Goal: Task Accomplishment & Management: Complete application form

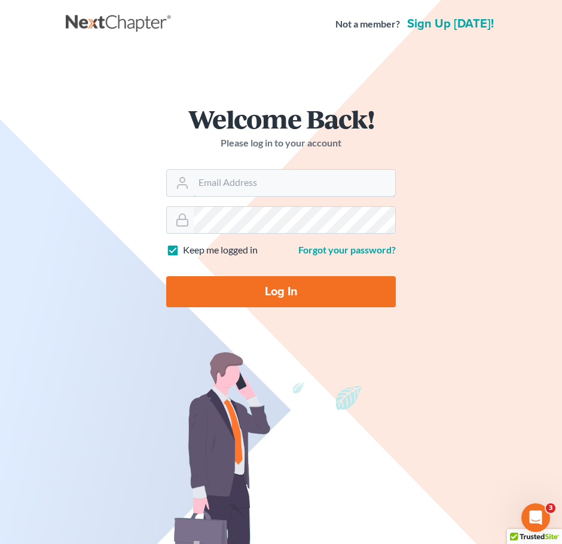
type input "[EMAIL_ADDRESS][DOMAIN_NAME]"
click at [324, 294] on input "Log In" at bounding box center [281, 291] width 230 height 31
type input "Thinking..."
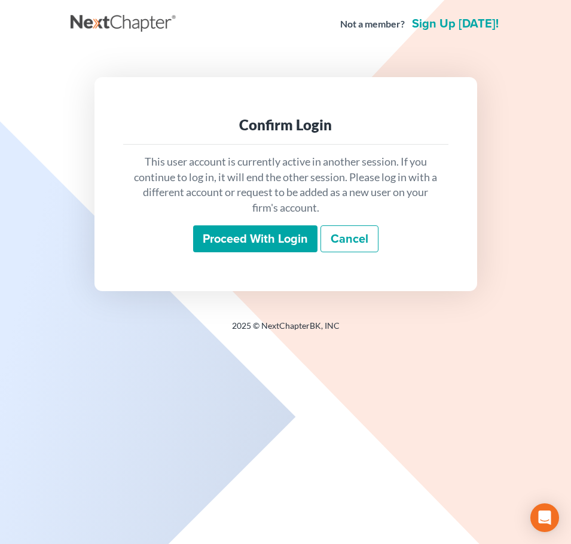
click at [234, 233] on input "Proceed with login" at bounding box center [255, 239] width 124 height 28
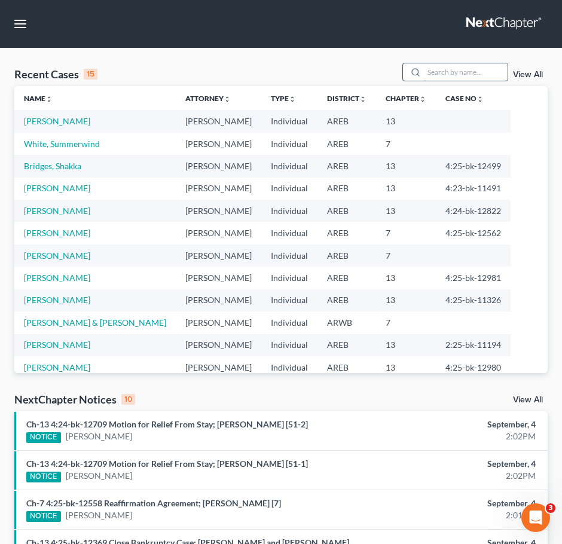
click at [484, 75] on input "search" at bounding box center [466, 71] width 84 height 17
type input "mcsh"
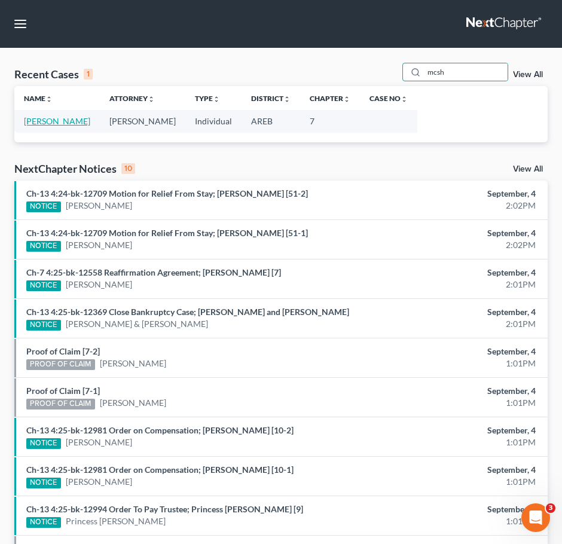
click at [65, 121] on link "[PERSON_NAME]" at bounding box center [57, 121] width 66 height 10
select select "8"
select select "0"
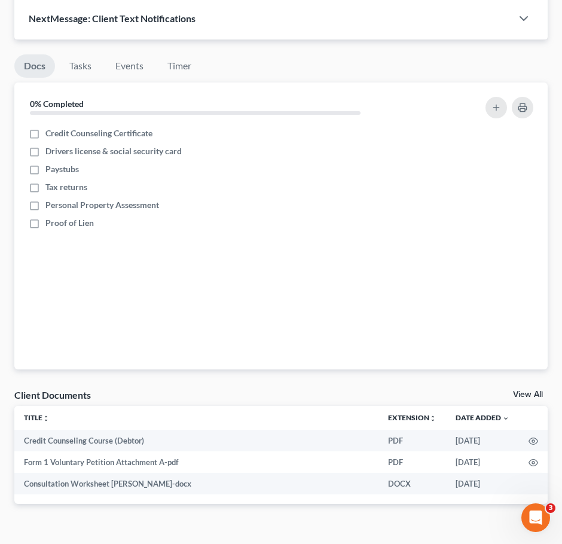
scroll to position [1204, 0]
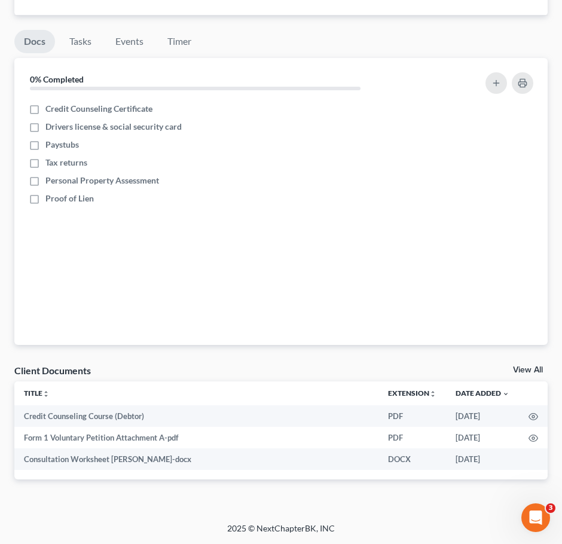
click at [532, 366] on link "View All" at bounding box center [528, 370] width 30 height 8
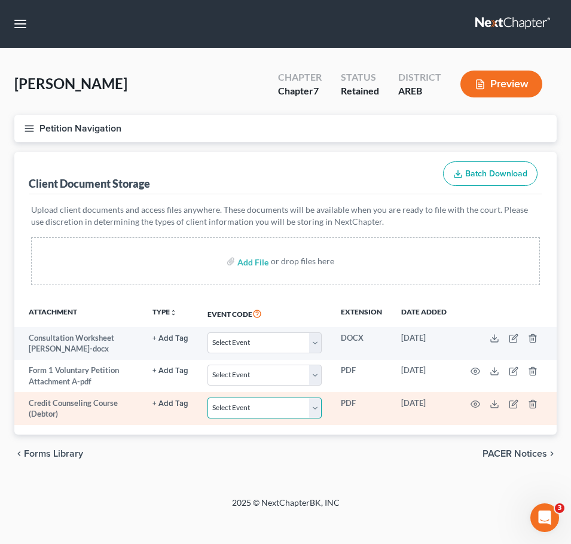
click at [290, 411] on select "Select Event Certificate of Credit Counseling - Debtor Certificate of Credit Co…" at bounding box center [264, 408] width 114 height 21
select select "0"
click at [208, 398] on select "Select Event Certificate of Credit Counseling - Debtor Certificate of Credit Co…" at bounding box center [264, 408] width 114 height 21
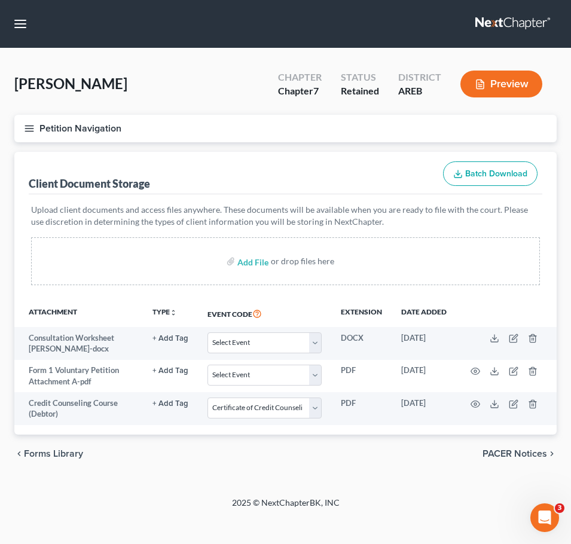
click at [352, 469] on div "chevron_left Forms Library PACER Notices chevron_right" at bounding box center [285, 454] width 542 height 38
click at [22, 129] on button "Petition Navigation" at bounding box center [285, 129] width 542 height 28
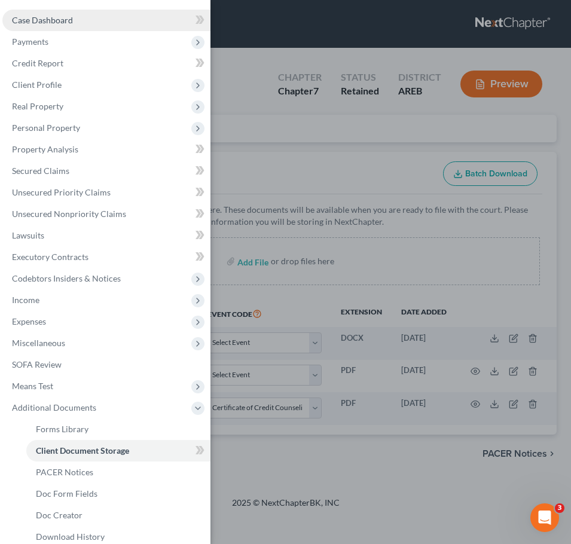
click at [57, 17] on span "Case Dashboard" at bounding box center [42, 20] width 61 height 10
select select "8"
select select "0"
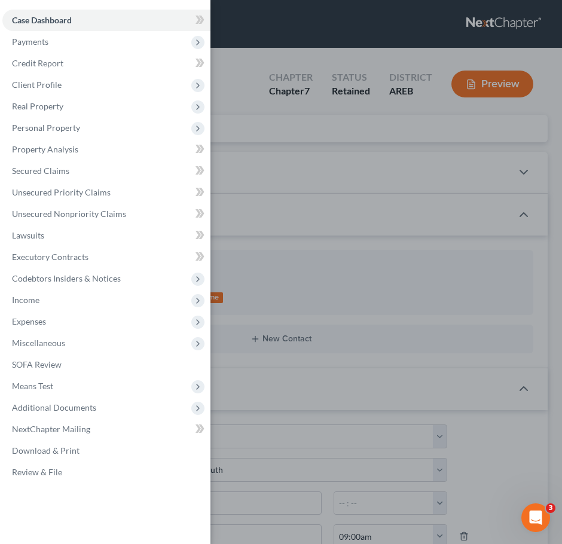
click at [441, 251] on div "Case Dashboard Payments Invoices Payments Payments Credit Report Client Profile" at bounding box center [281, 272] width 562 height 544
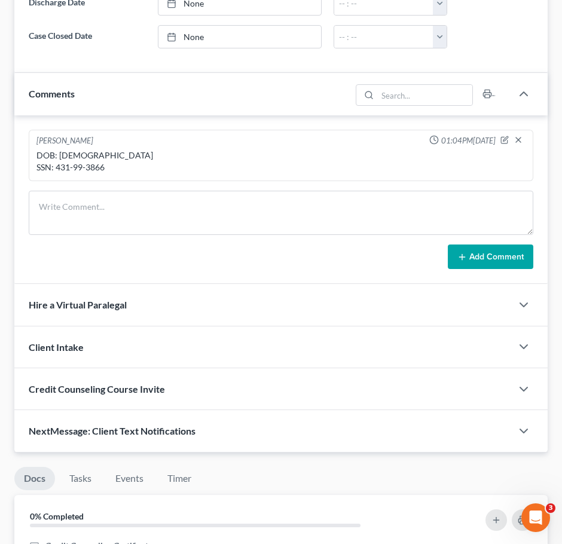
scroll to position [767, 0]
drag, startPoint x: 103, startPoint y: 163, endPoint x: 55, endPoint y: 163, distance: 47.8
click at [55, 163] on div "DOB: [DEMOGRAPHIC_DATA] SSN: 431-99-3866" at bounding box center [280, 161] width 489 height 24
copy div "431-99-3866"
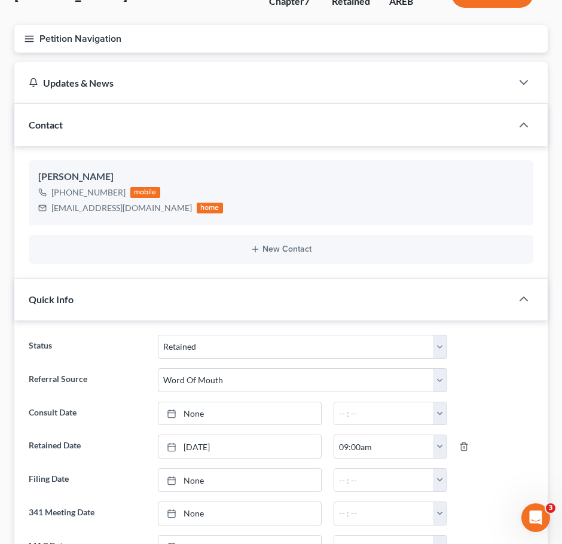
scroll to position [0, 0]
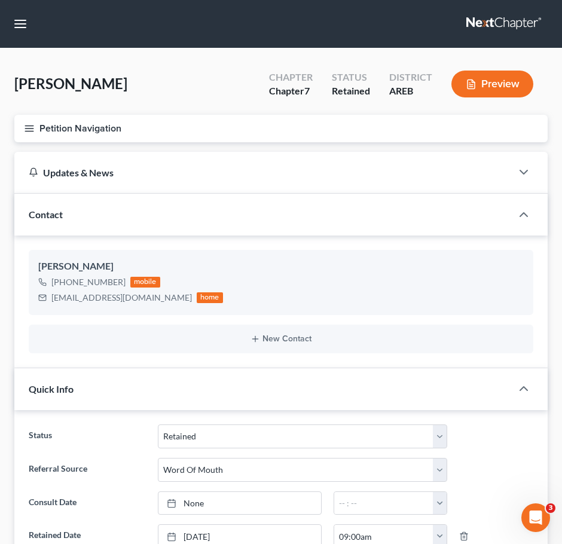
click at [33, 134] on button "Petition Navigation" at bounding box center [280, 129] width 533 height 28
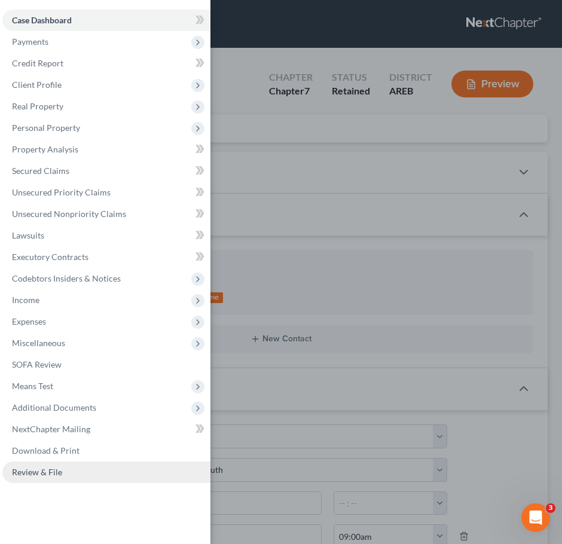
click at [63, 471] on link "Review & File" at bounding box center [106, 473] width 208 height 22
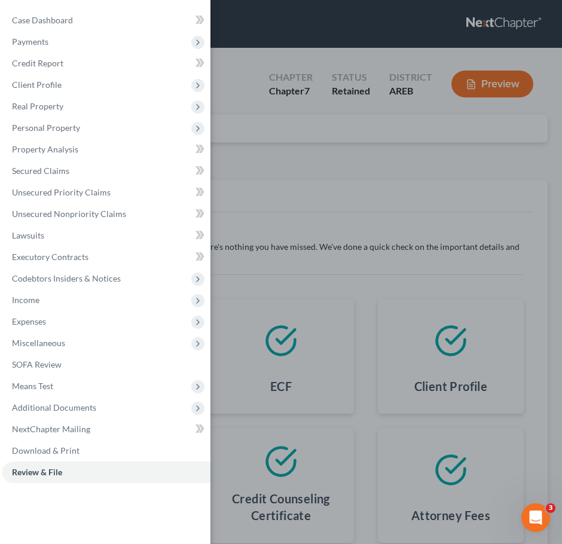
click at [315, 206] on div "Case Dashboard Payments Invoices Payments Payments Credit Report Client Profile" at bounding box center [281, 272] width 562 height 544
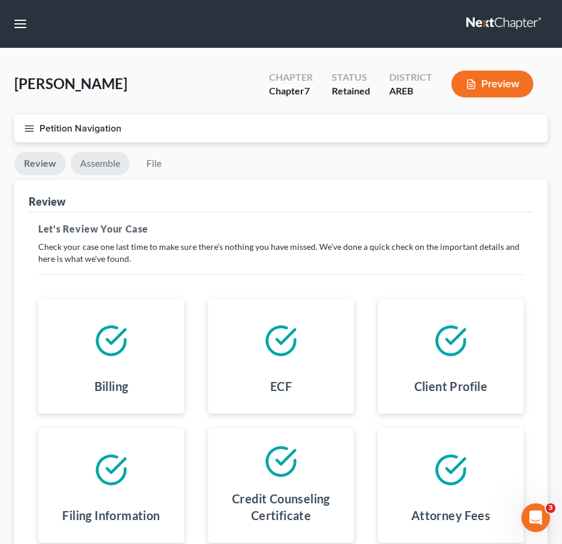
click at [85, 163] on link "Assemble" at bounding box center [100, 163] width 59 height 23
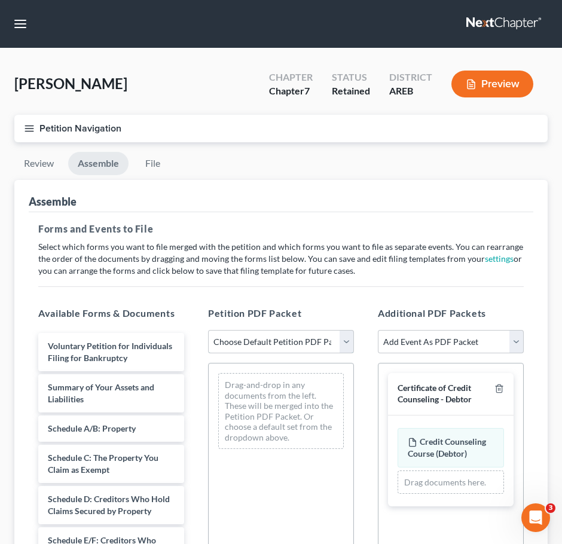
click at [308, 340] on select "Choose Default Petition PDF Packet Complete Bankruptcy Petition (all forms and …" at bounding box center [281, 342] width 146 height 24
select select "0"
click at [208, 330] on select "Choose Default Petition PDF Packet Complete Bankruptcy Petition (all forms and …" at bounding box center [281, 342] width 146 height 24
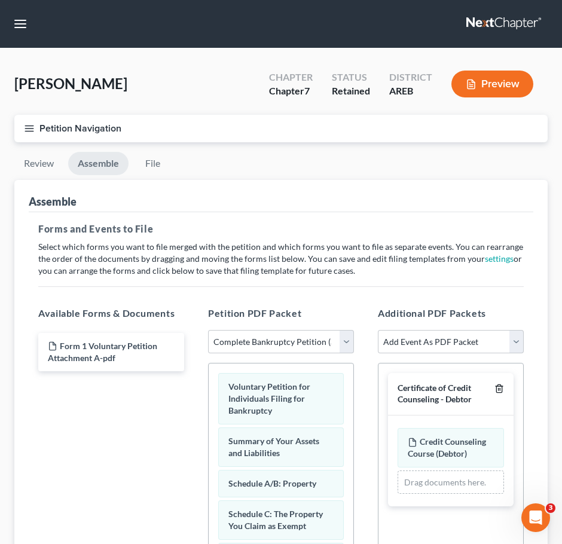
click at [501, 385] on icon "button" at bounding box center [500, 389] width 10 height 10
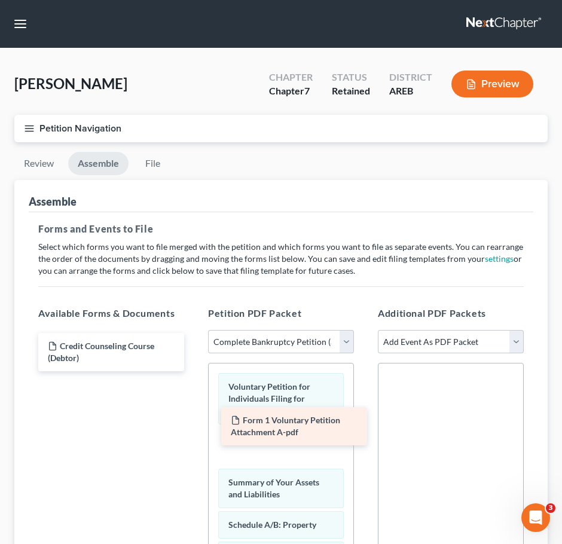
drag, startPoint x: 86, startPoint y: 344, endPoint x: 269, endPoint y: 419, distance: 197.4
click at [194, 371] on div "Form 1 Voluntary Petition Attachment A-pdf Form 1 Voluntary Petition Attachment…" at bounding box center [111, 352] width 165 height 38
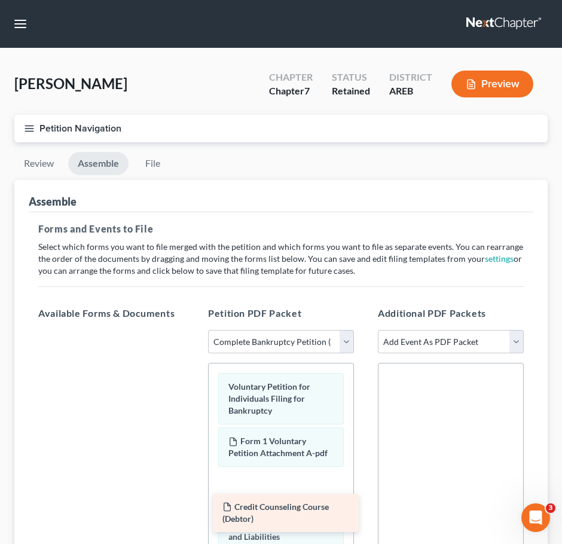
drag, startPoint x: 151, startPoint y: 343, endPoint x: 326, endPoint y: 496, distance: 232.6
click at [194, 330] on div "Credit Counseling Course (Debtor) Credit Counseling Course (Debtor)" at bounding box center [111, 330] width 165 height 0
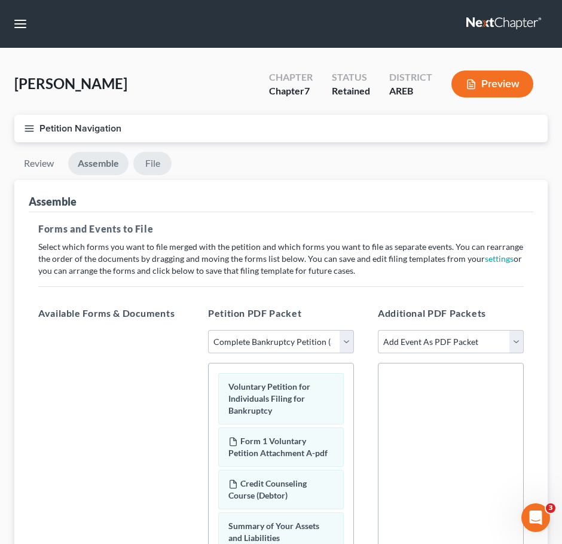
click at [159, 163] on link "File" at bounding box center [152, 163] width 38 height 23
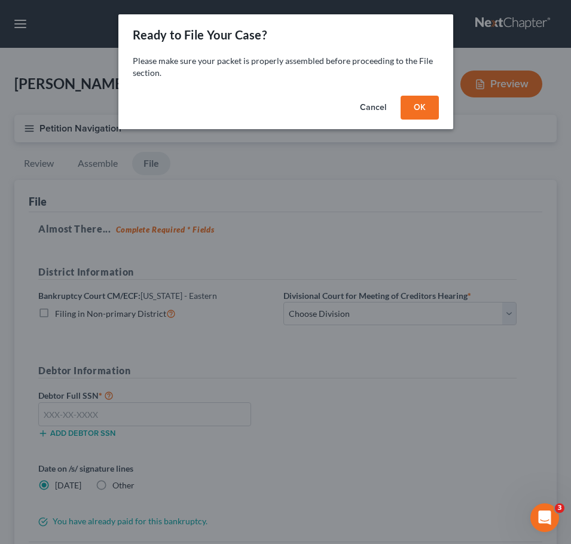
click at [423, 107] on button "OK" at bounding box center [420, 108] width 38 height 24
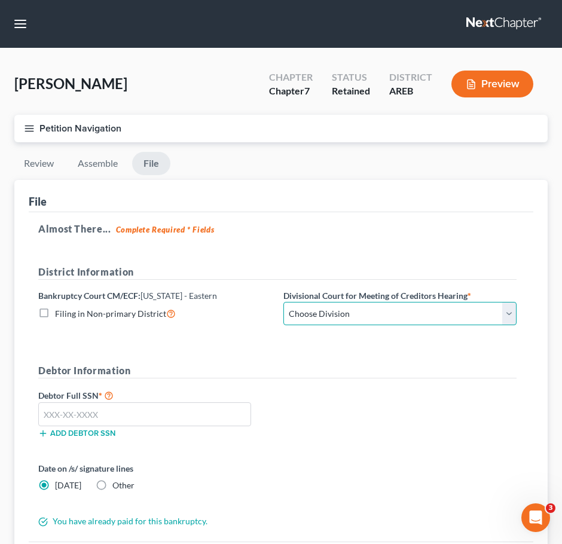
click at [390, 319] on select "Choose Division Delta Division Northern Division Central Division" at bounding box center [399, 314] width 233 height 24
select select "2"
click at [283, 302] on select "Choose Division Delta Division Northern Division Central Division" at bounding box center [399, 314] width 233 height 24
click at [216, 401] on label "Debtor Full SSN *" at bounding box center [154, 395] width 245 height 14
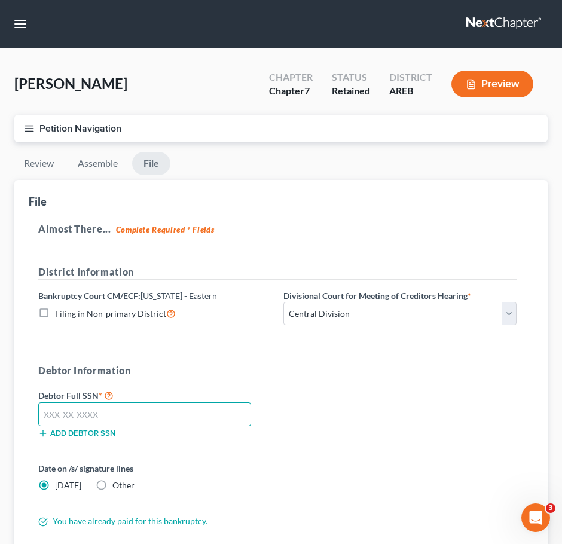
click at [207, 409] on input "text" at bounding box center [144, 414] width 213 height 24
paste input "431-99-3866"
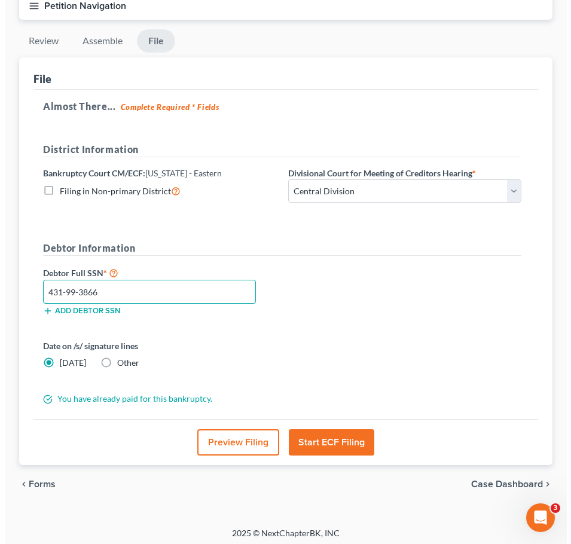
scroll to position [127, 0]
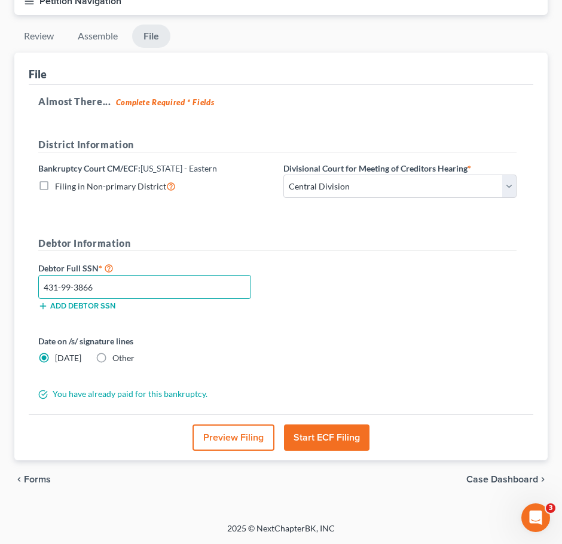
type input "431-99-3866"
click at [350, 437] on button "Start ECF Filing" at bounding box center [327, 438] width 86 height 26
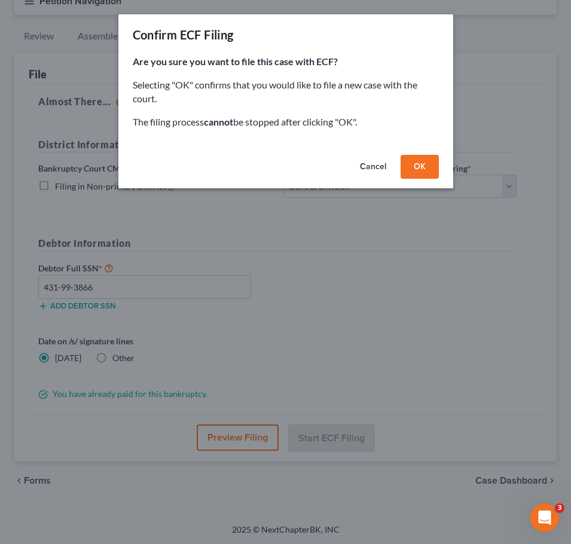
click at [437, 166] on button "OK" at bounding box center [420, 167] width 38 height 24
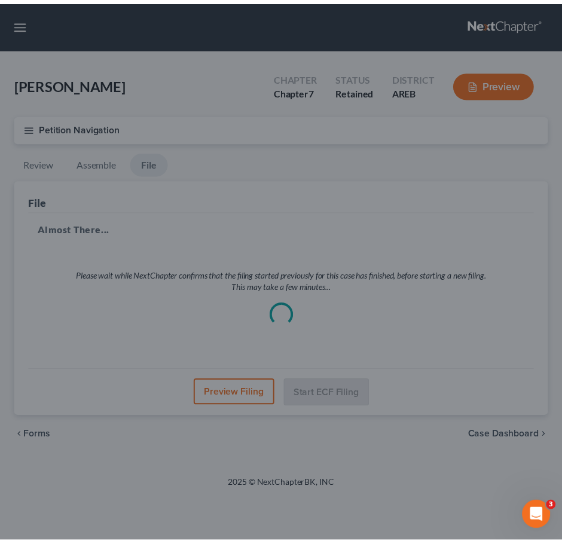
scroll to position [0, 0]
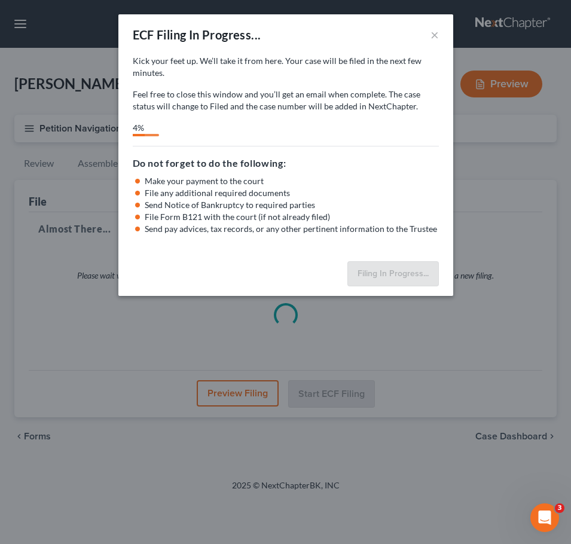
select select "2"
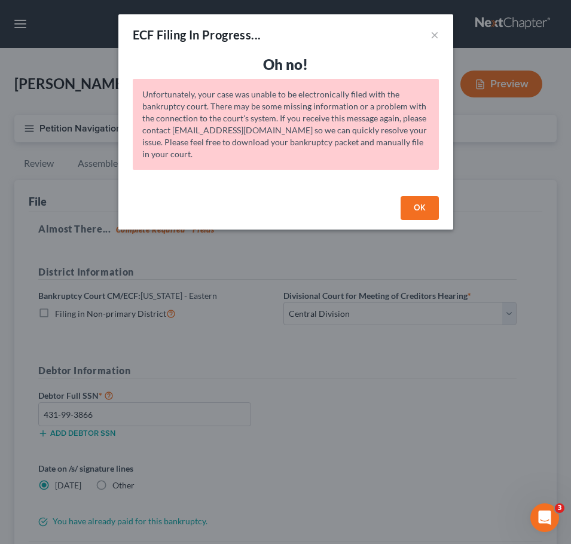
click at [426, 202] on button "OK" at bounding box center [420, 208] width 38 height 24
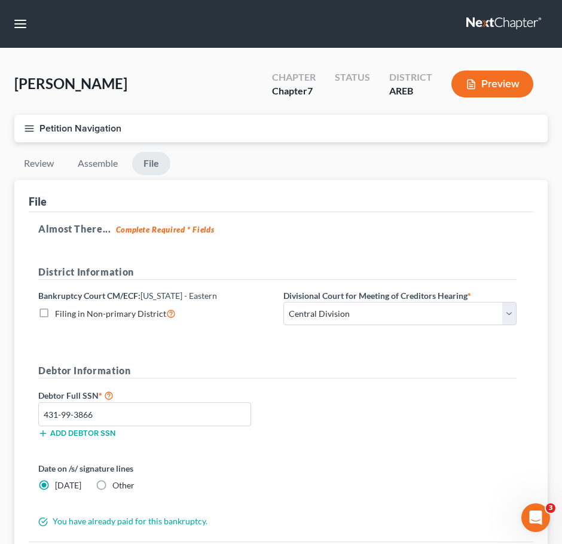
click at [32, 131] on line "button" at bounding box center [29, 131] width 8 height 0
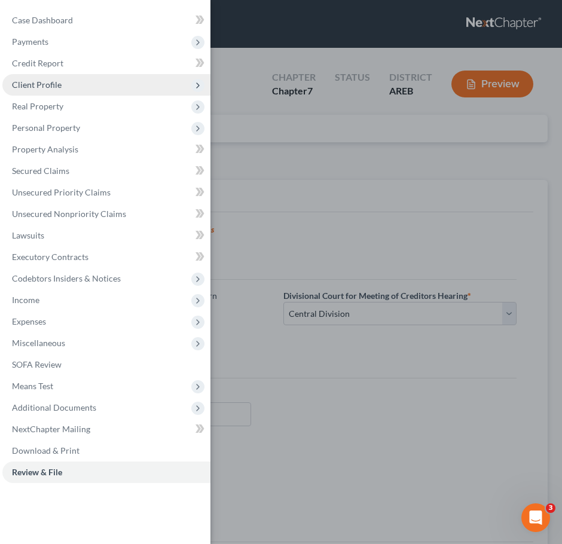
click at [42, 86] on span "Client Profile" at bounding box center [37, 85] width 50 height 10
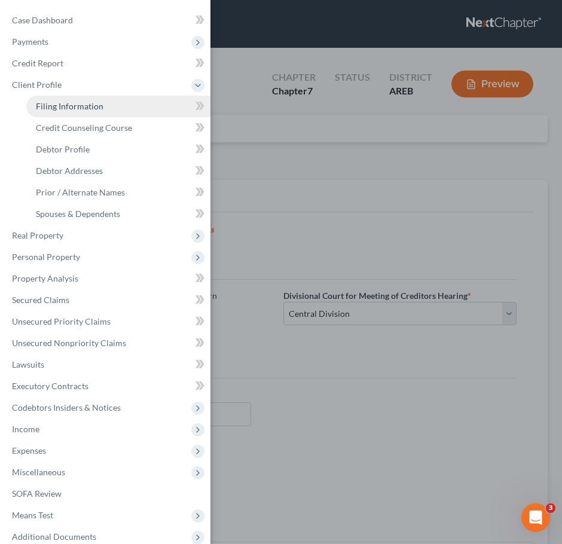
click at [61, 108] on span "Filing Information" at bounding box center [70, 106] width 68 height 10
select select "1"
select select "0"
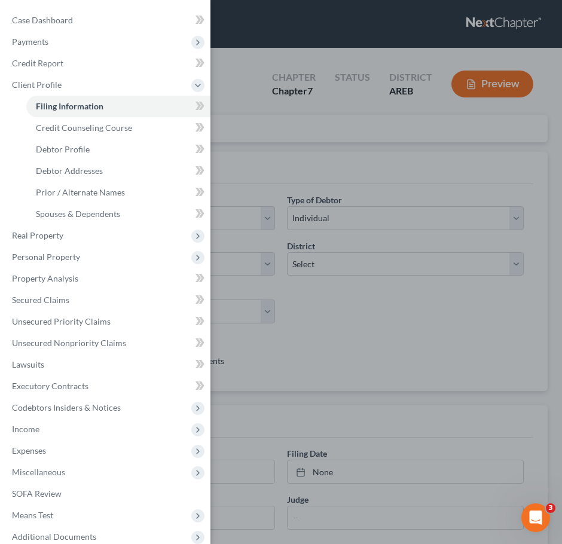
click at [373, 175] on div "Case Dashboard Payments Invoices Payments Payments Credit Report Client Profile" at bounding box center [281, 272] width 562 height 544
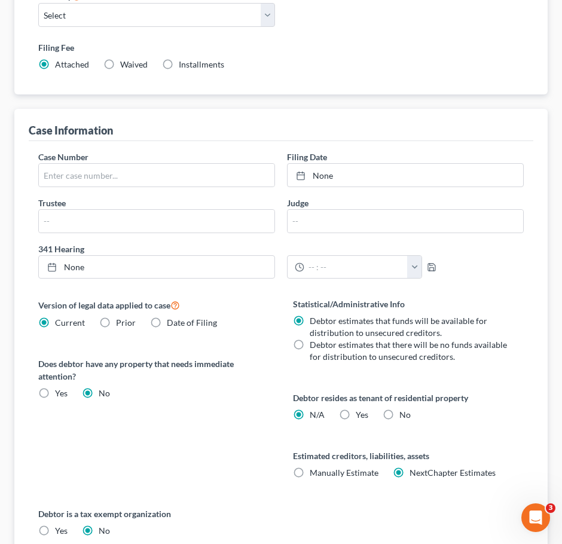
scroll to position [460, 0]
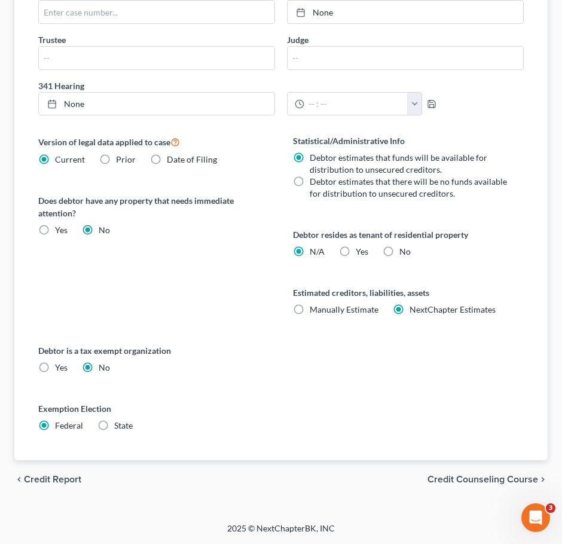
click at [515, 477] on span "Credit Counseling Course" at bounding box center [483, 480] width 111 height 10
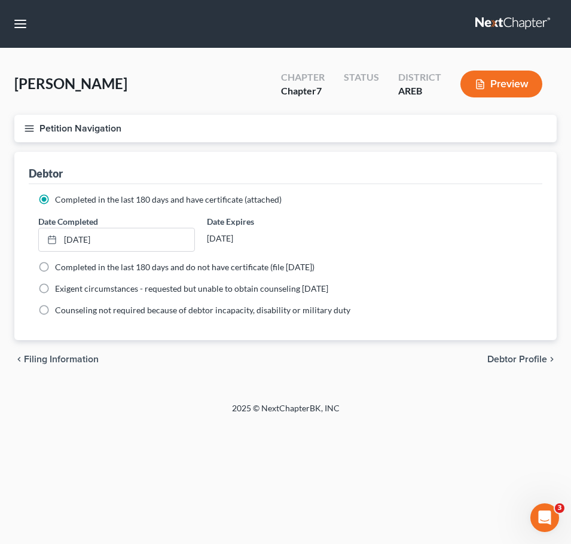
click at [522, 355] on span "Debtor Profile" at bounding box center [517, 360] width 60 height 10
select select "1"
select select "2"
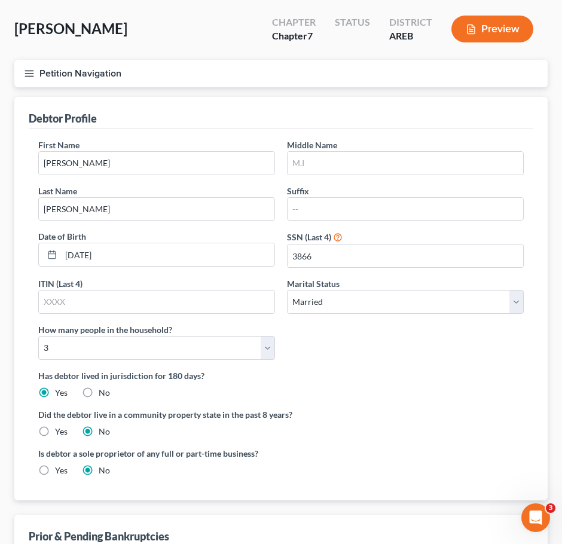
scroll to position [195, 0]
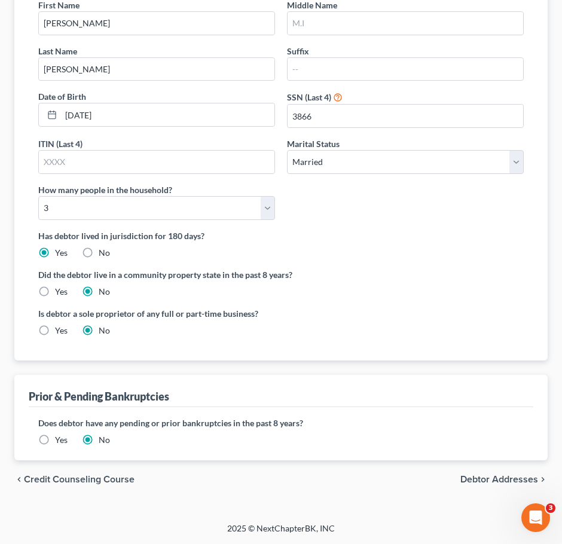
click at [518, 477] on span "Debtor Addresses" at bounding box center [499, 480] width 78 height 10
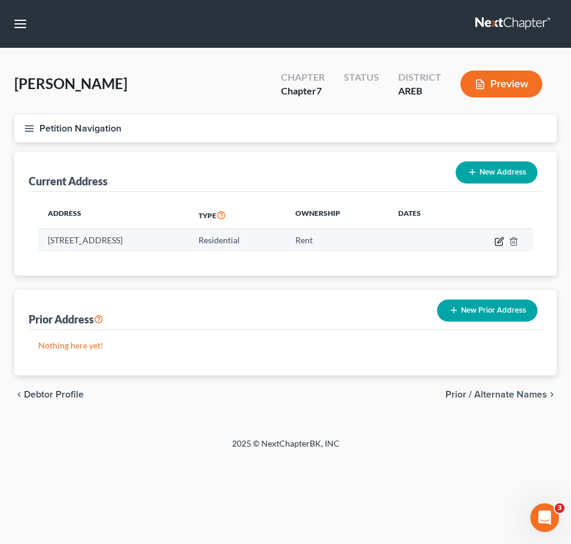
click at [499, 242] on icon "button" at bounding box center [500, 239] width 5 height 5
select select "2"
select select "59"
select select "0"
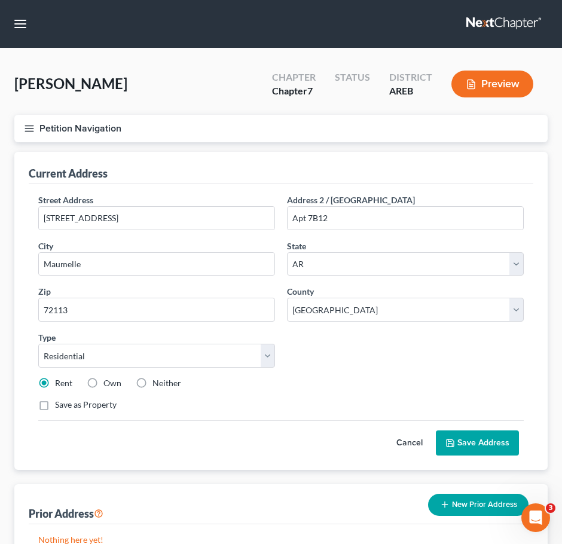
scroll to position [109, 0]
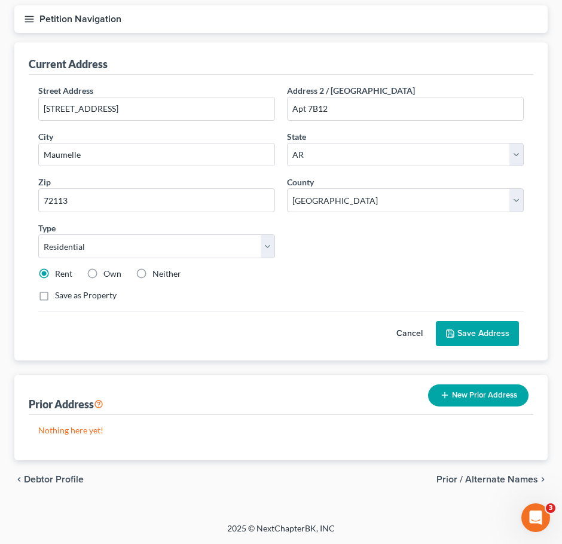
click at [483, 475] on span "Prior / Alternate Names" at bounding box center [488, 480] width 102 height 10
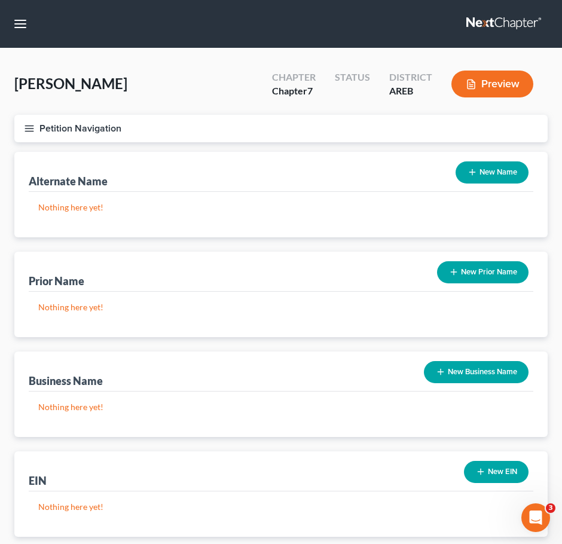
scroll to position [77, 0]
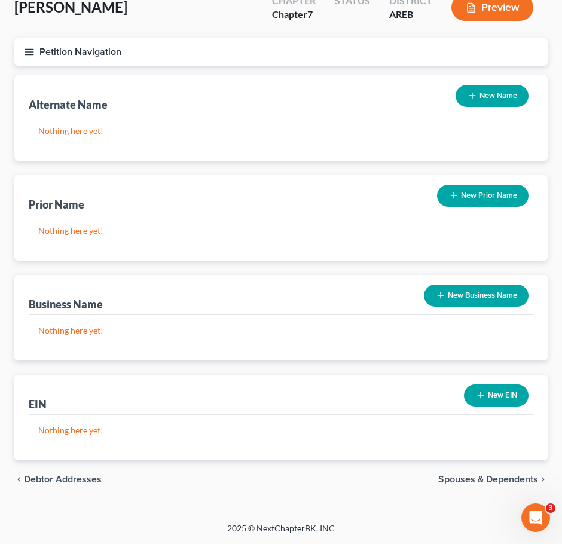
click at [485, 484] on span "Spouses & Dependents" at bounding box center [488, 480] width 100 height 10
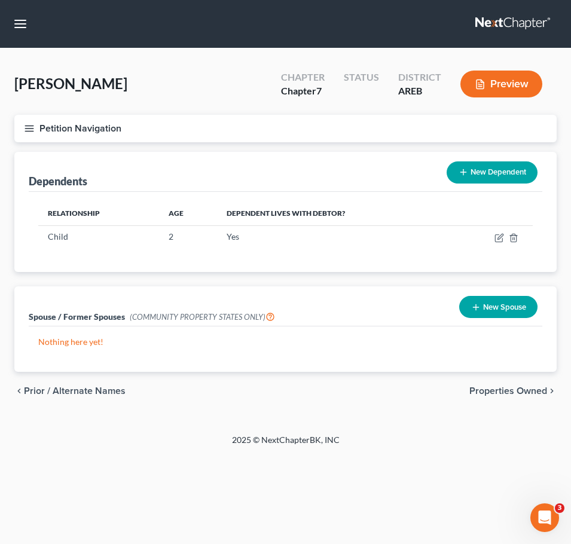
click at [522, 392] on span "Properties Owned" at bounding box center [508, 391] width 78 height 10
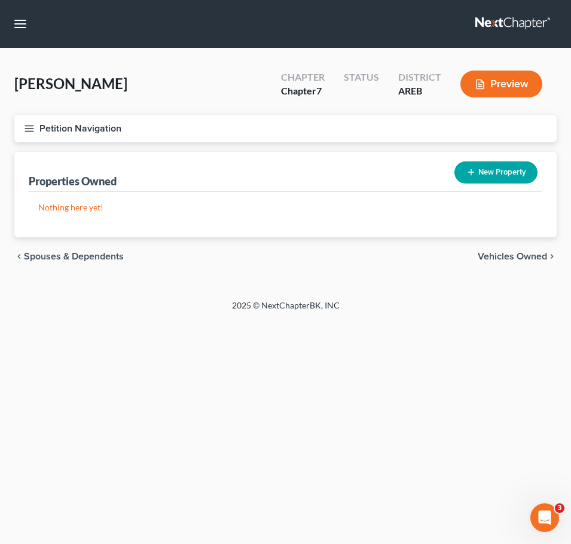
click at [514, 258] on span "Vehicles Owned" at bounding box center [512, 257] width 69 height 10
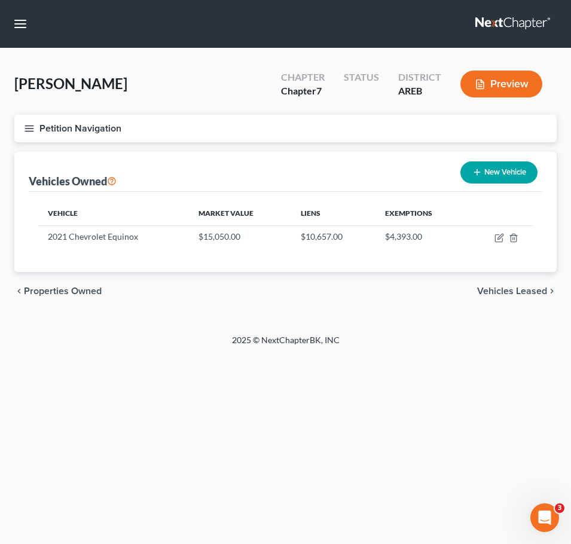
click at [26, 125] on icon "button" at bounding box center [29, 128] width 11 height 11
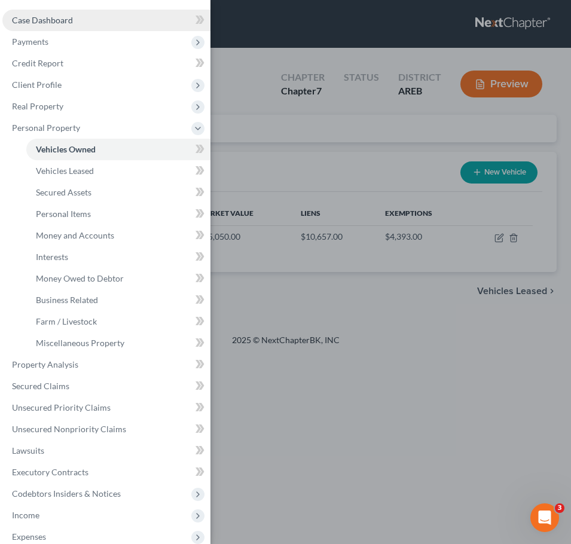
click at [71, 10] on link "Case Dashboard" at bounding box center [106, 21] width 208 height 22
select select "0"
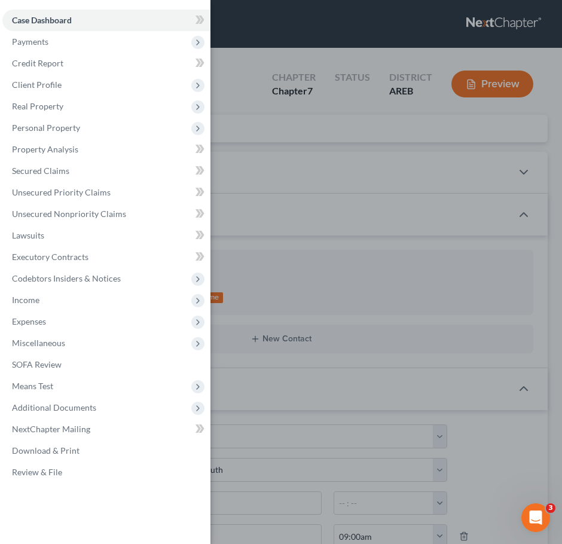
click at [321, 267] on div "Case Dashboard Payments Invoices Payments Payments Credit Report Client Profile" at bounding box center [281, 272] width 562 height 544
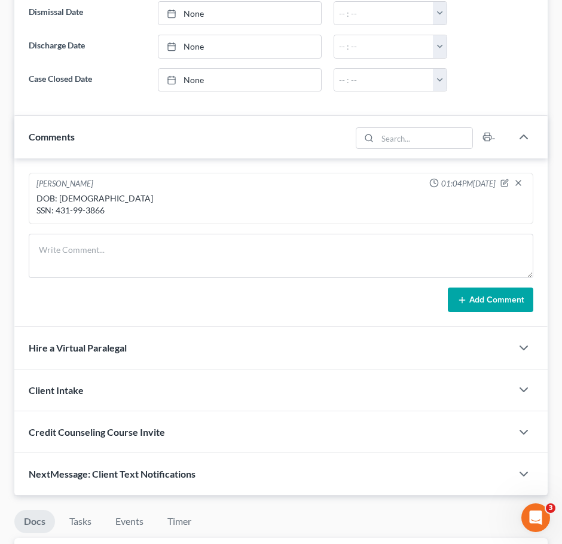
scroll to position [724, 0]
drag, startPoint x: 108, startPoint y: 209, endPoint x: 56, endPoint y: 210, distance: 51.4
click at [56, 210] on div "DOB: [DEMOGRAPHIC_DATA] SSN: 431-99-3866" at bounding box center [280, 204] width 489 height 24
copy div "431-99-3866"
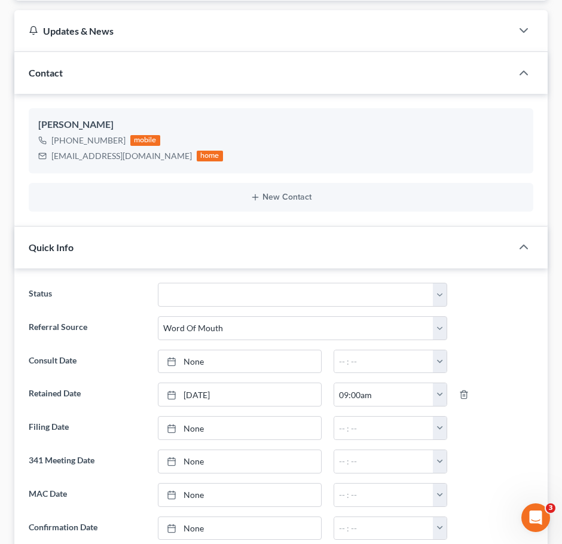
scroll to position [0, 0]
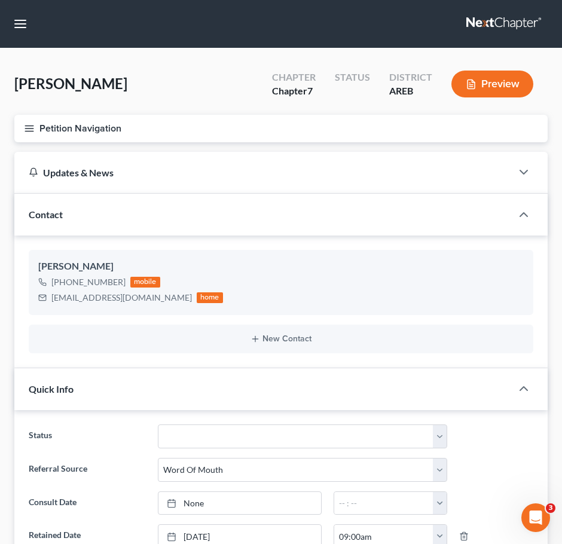
click at [23, 125] on button "Petition Navigation" at bounding box center [280, 129] width 533 height 28
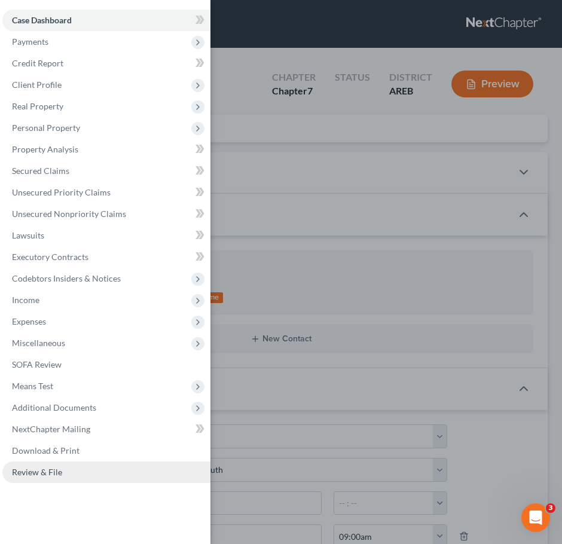
click at [68, 475] on link "Review & File" at bounding box center [106, 473] width 208 height 22
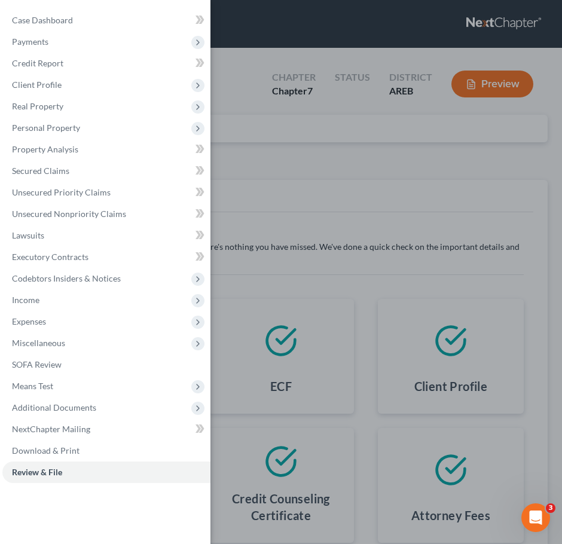
click at [334, 265] on div "Case Dashboard Payments Invoices Payments Payments Credit Report Client Profile" at bounding box center [281, 272] width 562 height 544
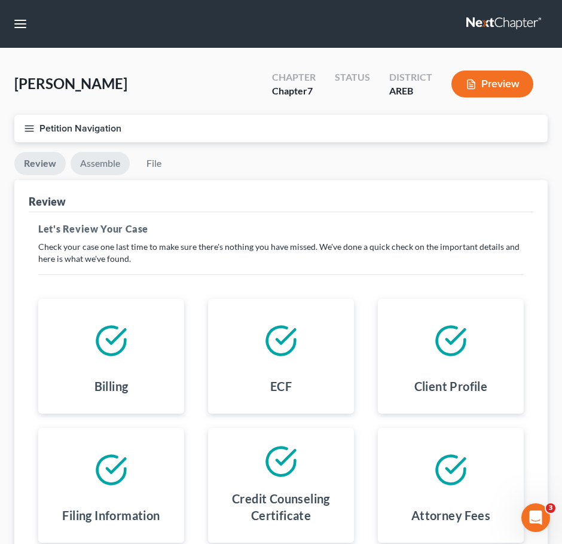
click at [102, 165] on link "Assemble" at bounding box center [100, 163] width 59 height 23
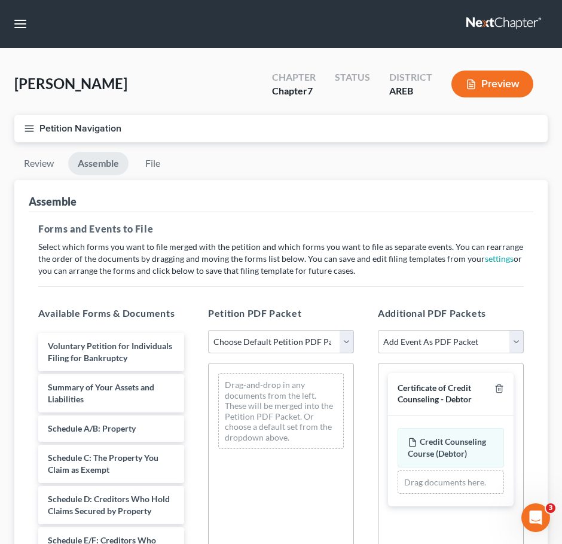
click at [309, 347] on select "Choose Default Petition PDF Packet Complete Bankruptcy Petition (all forms and …" at bounding box center [281, 342] width 146 height 24
select select "0"
click at [208, 330] on select "Choose Default Petition PDF Packet Complete Bankruptcy Petition (all forms and …" at bounding box center [281, 342] width 146 height 24
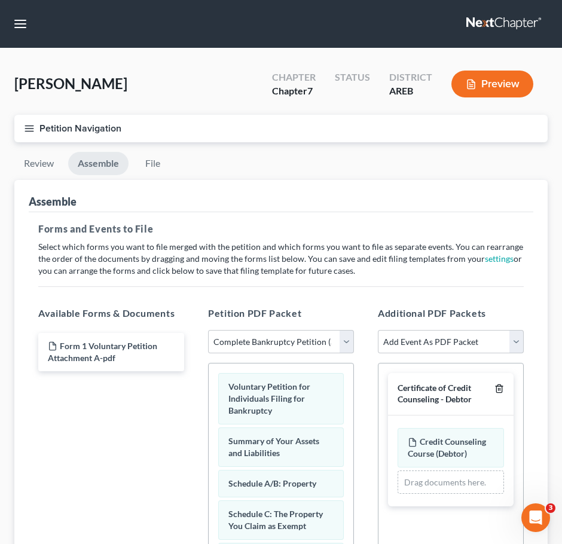
click at [502, 391] on icon "button" at bounding box center [498, 389] width 5 height 8
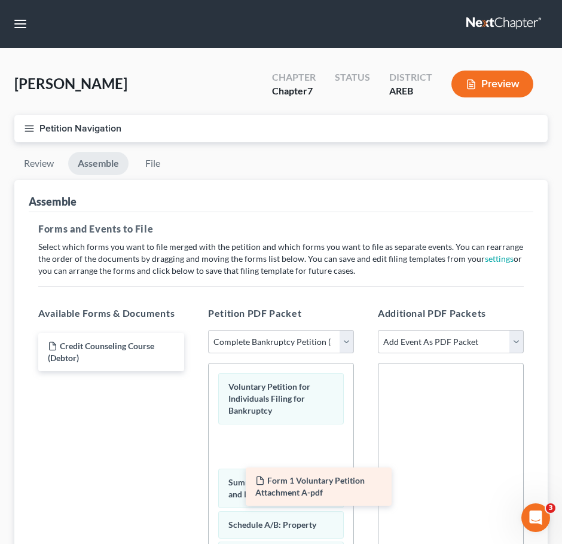
drag, startPoint x: 124, startPoint y: 333, endPoint x: 297, endPoint y: 398, distance: 184.7
click at [194, 371] on div "Form 1 Voluntary Petition Attachment A-pdf Form 1 Voluntary Petition Attachment…" at bounding box center [111, 352] width 165 height 38
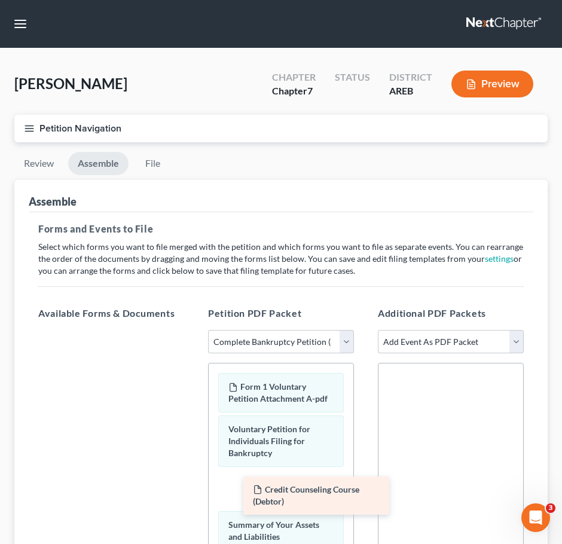
drag, startPoint x: 105, startPoint y: 336, endPoint x: 293, endPoint y: 466, distance: 228.7
click at [194, 330] on div "Credit Counseling Course (Debtor) Credit Counseling Course (Debtor)" at bounding box center [111, 330] width 165 height 0
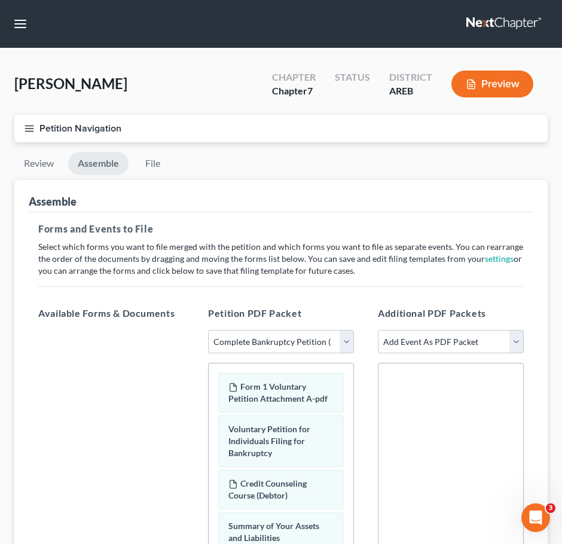
click at [154, 151] on div "Petition Navigation Case Dashboard Payments Invoices Payments Payments Credit R…" at bounding box center [280, 133] width 545 height 37
click at [154, 158] on link "File" at bounding box center [152, 163] width 38 height 23
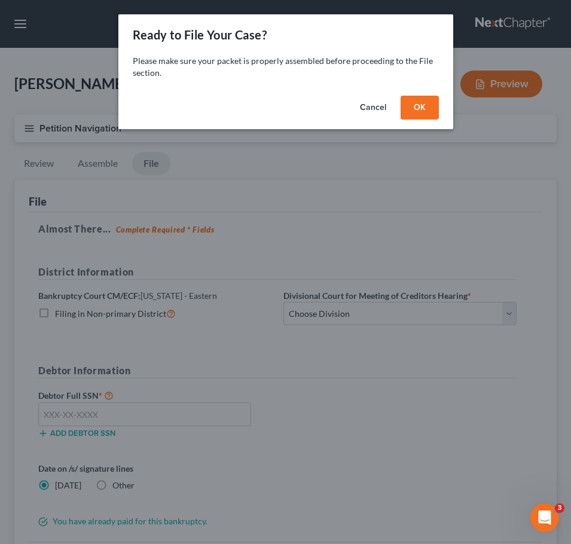
click at [410, 110] on button "OK" at bounding box center [420, 108] width 38 height 24
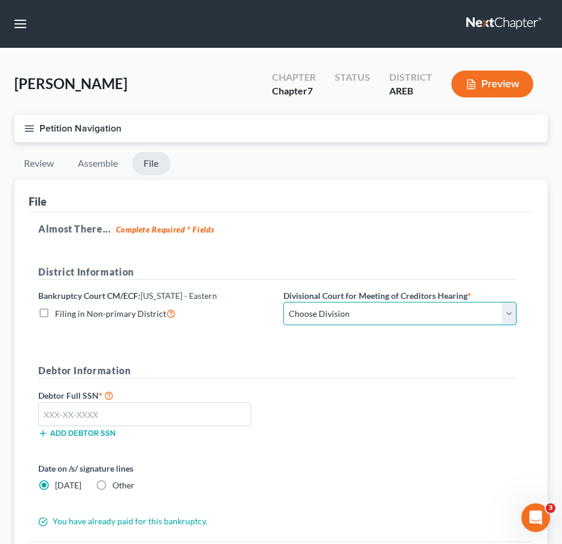
click at [367, 316] on select "Choose Division Delta Division Northern Division Central Division" at bounding box center [399, 314] width 233 height 24
select select "2"
click at [283, 302] on select "Choose Division Delta Division Northern Division Central Division" at bounding box center [399, 314] width 233 height 24
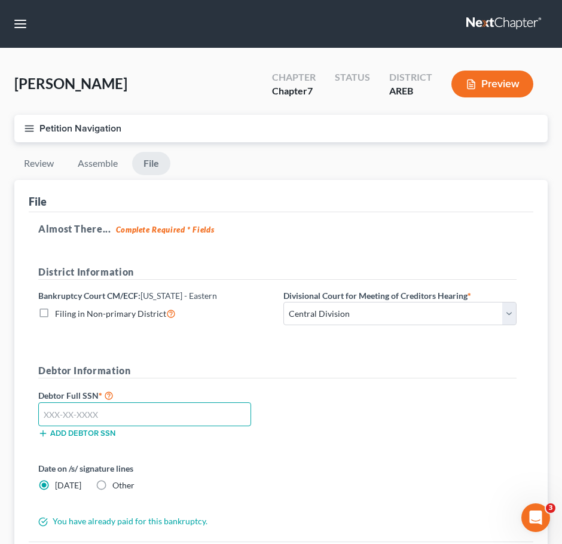
click at [145, 408] on input "text" at bounding box center [144, 414] width 213 height 24
paste input "431-99-3866"
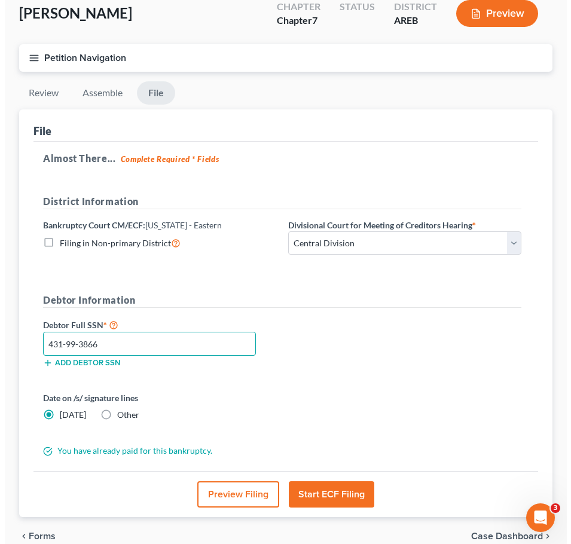
scroll to position [127, 0]
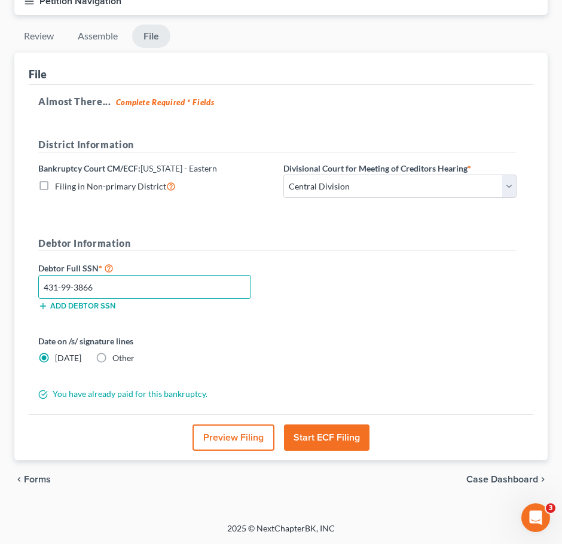
type input "431-99-3866"
click at [346, 431] on button "Start ECF Filing" at bounding box center [327, 438] width 86 height 26
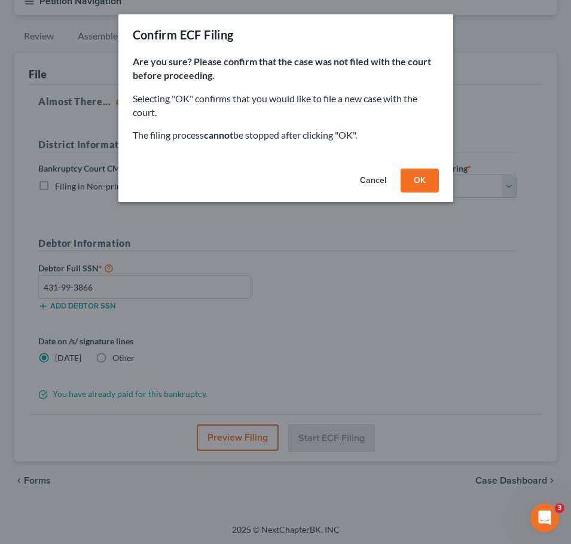
click at [408, 191] on button "OK" at bounding box center [420, 181] width 38 height 24
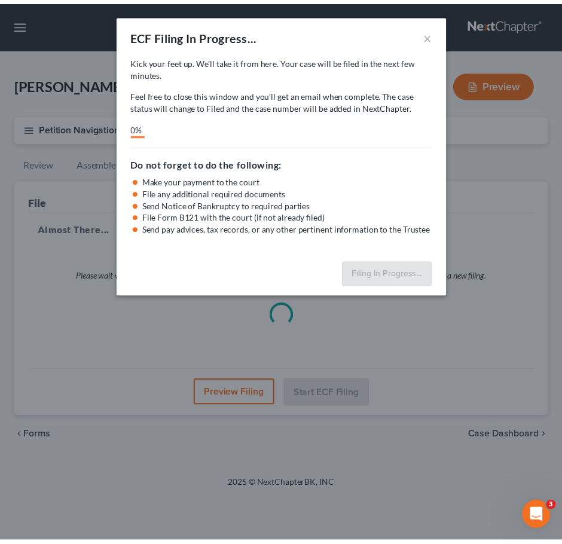
scroll to position [0, 0]
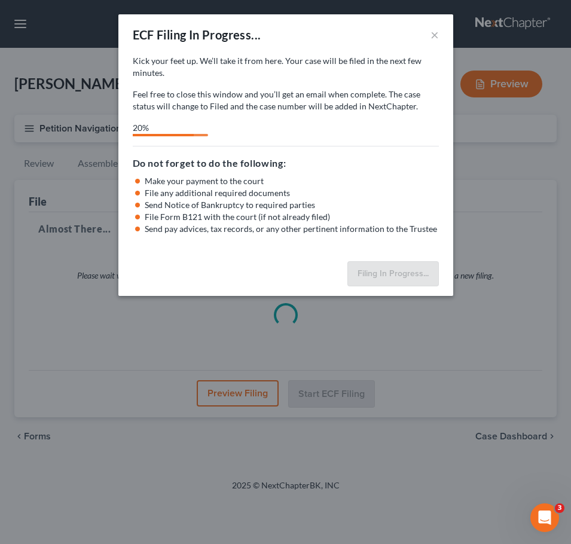
select select "2"
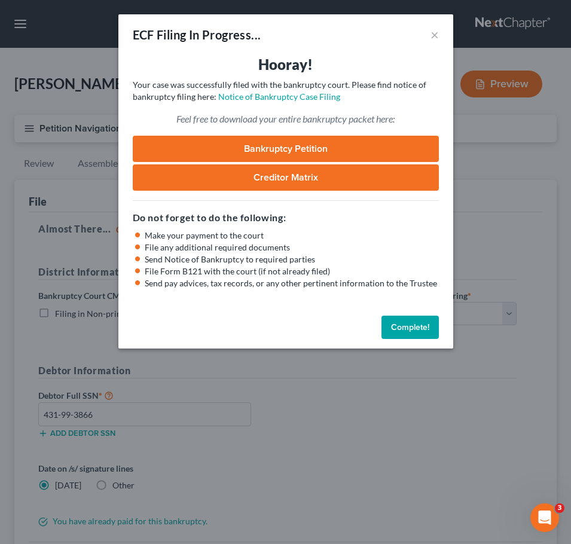
click at [417, 320] on button "Complete!" at bounding box center [410, 328] width 57 height 24
